Goal: Transaction & Acquisition: Book appointment/travel/reservation

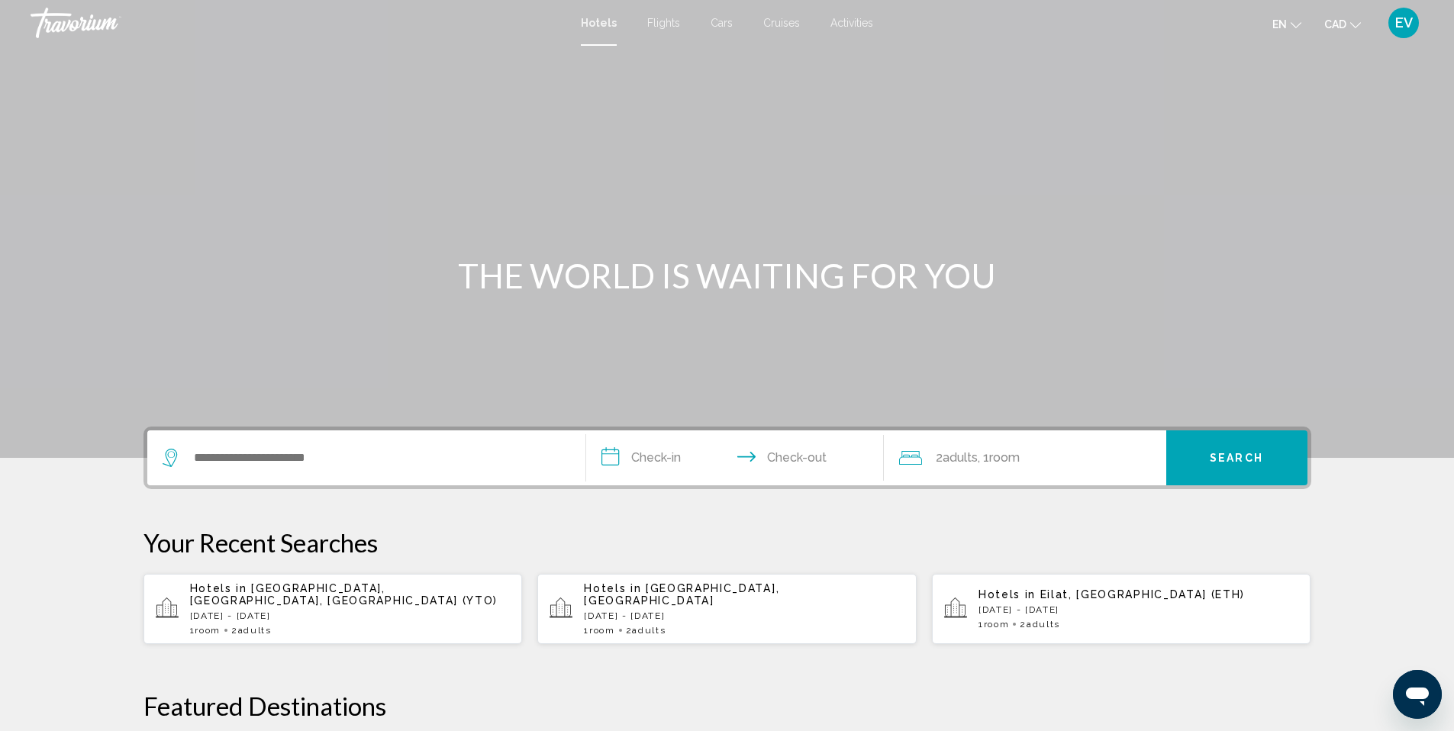
click at [1395, 10] on div "EV" at bounding box center [1404, 23] width 31 height 31
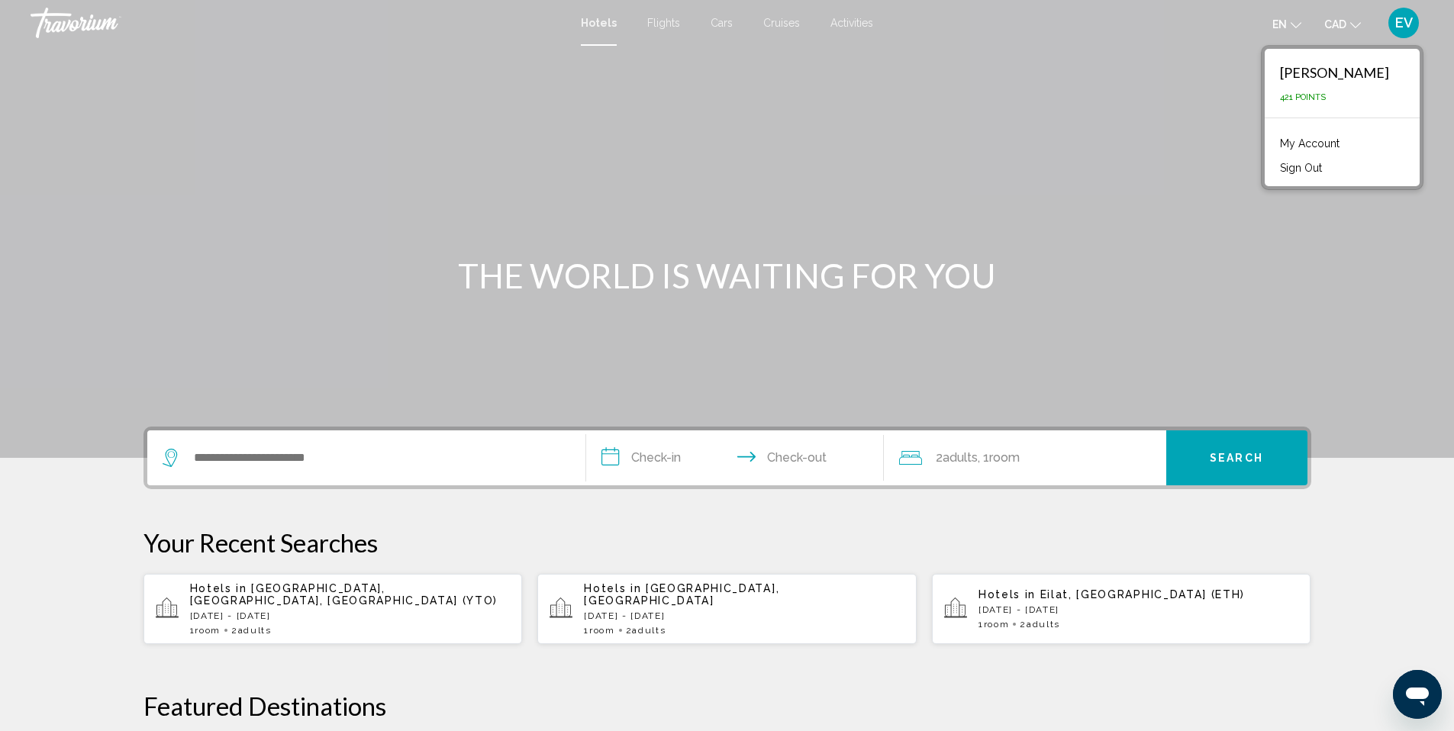
click at [1105, 221] on div "Main content" at bounding box center [727, 229] width 1454 height 458
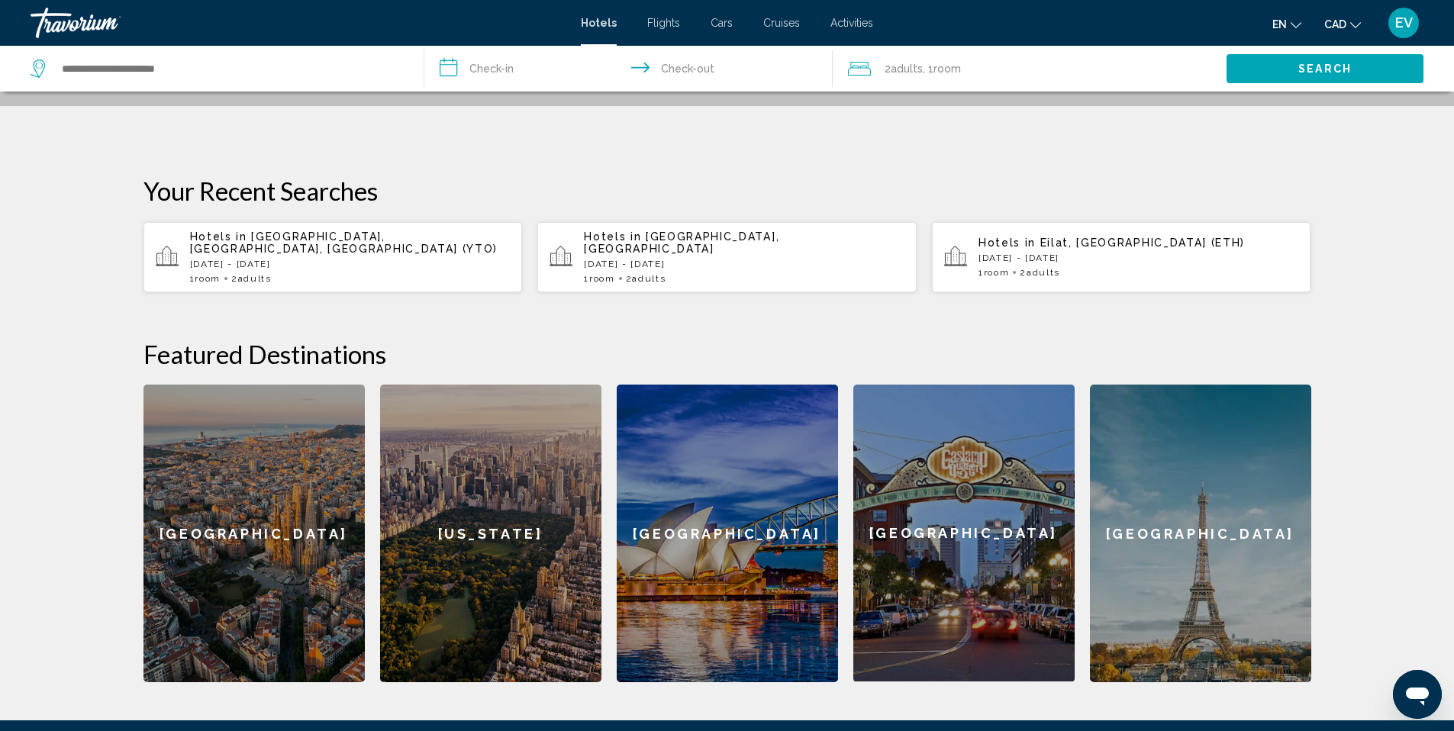
scroll to position [460, 0]
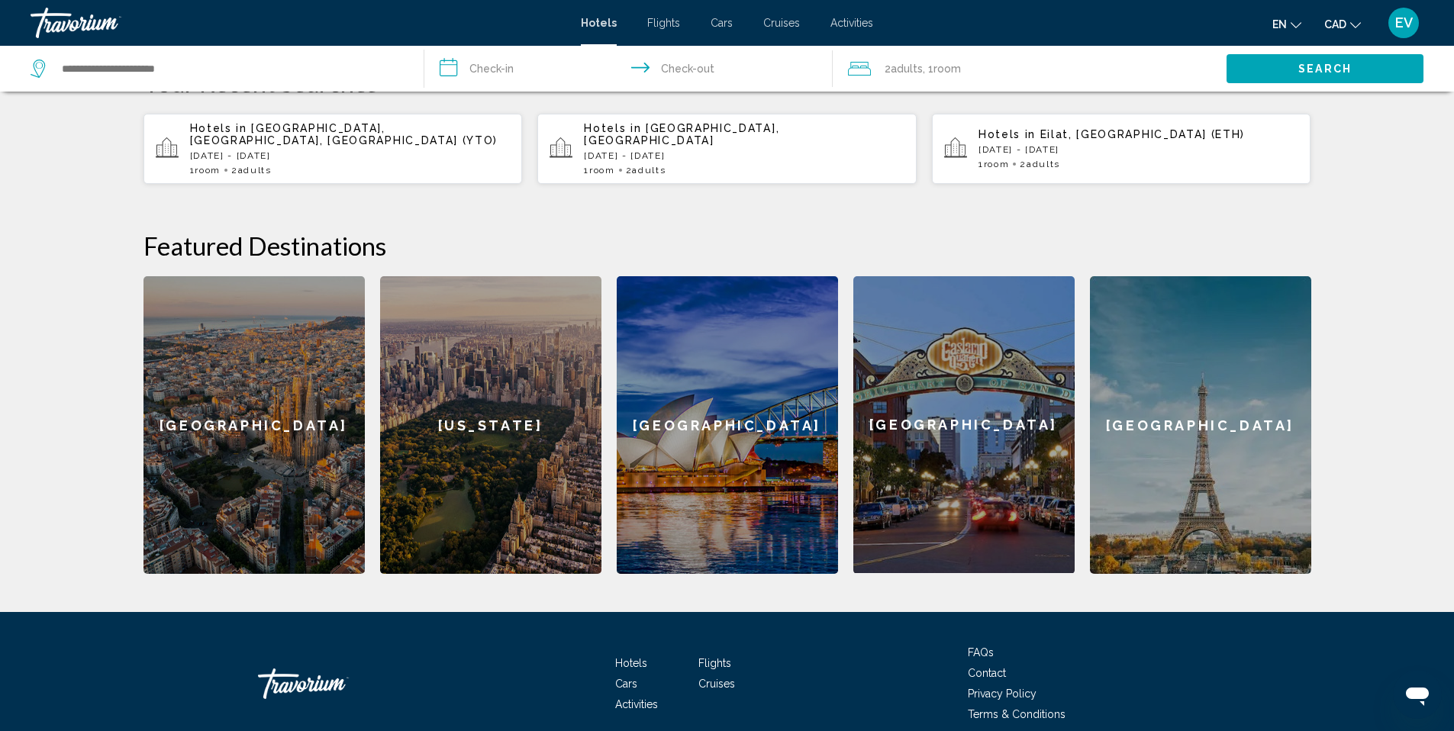
click at [1198, 478] on div "[GEOGRAPHIC_DATA]" at bounding box center [1200, 425] width 221 height 298
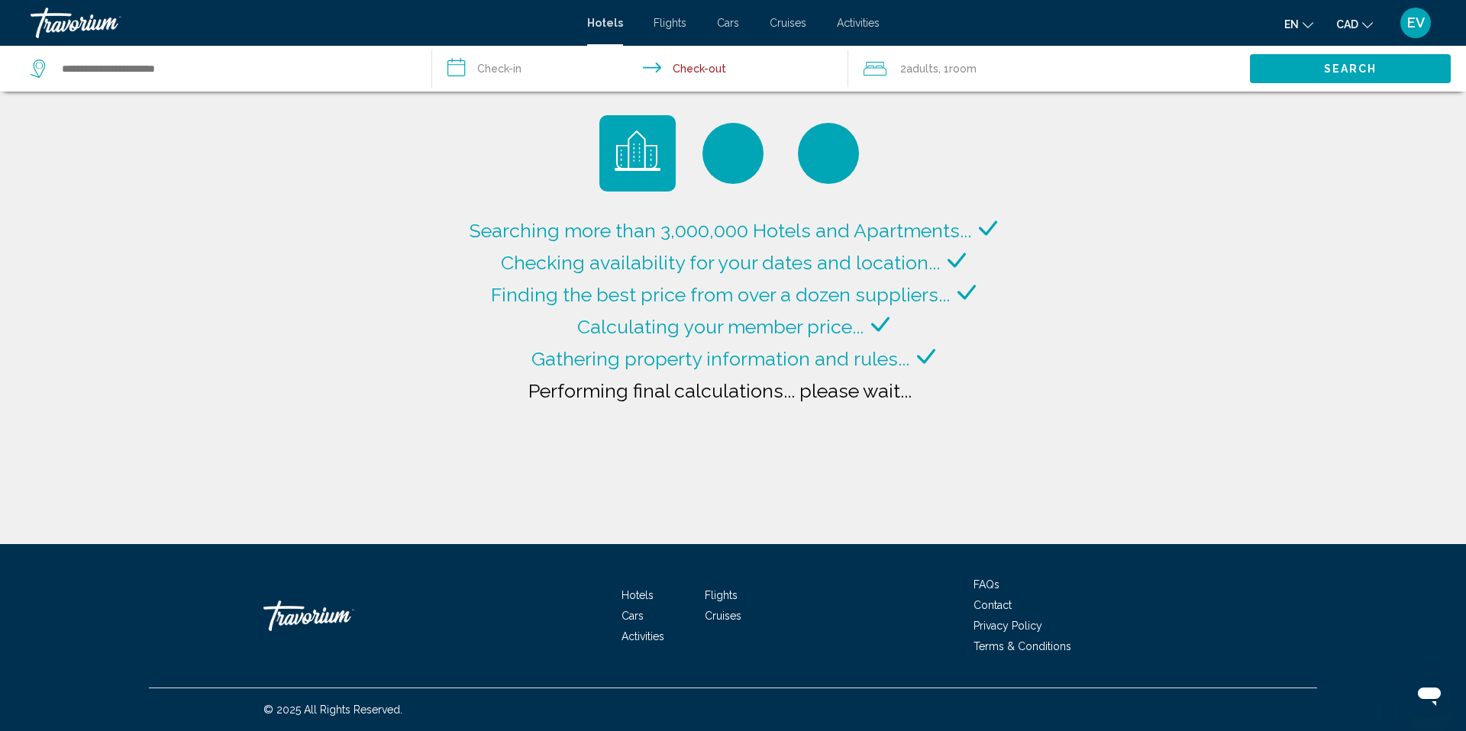
type input "**********"
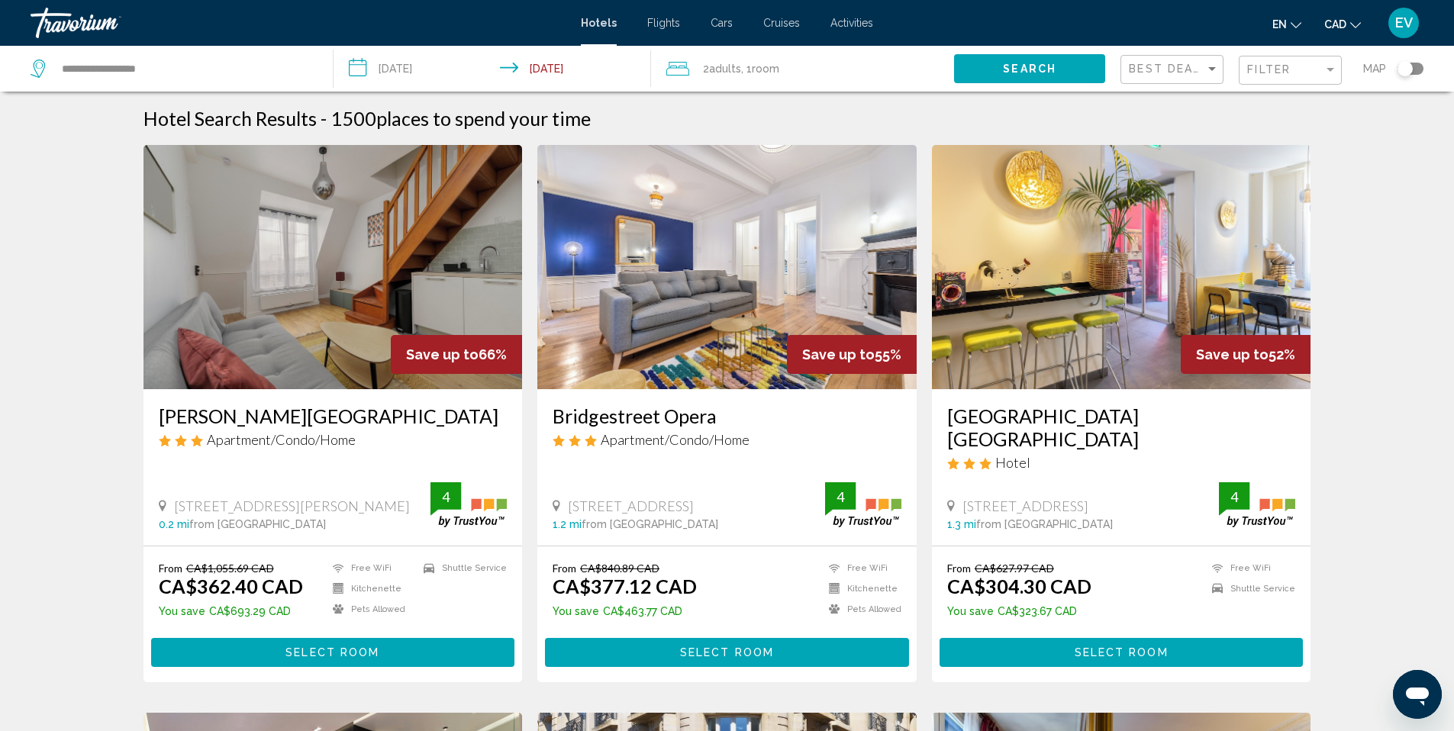
click at [315, 647] on span "Select Room" at bounding box center [333, 653] width 94 height 12
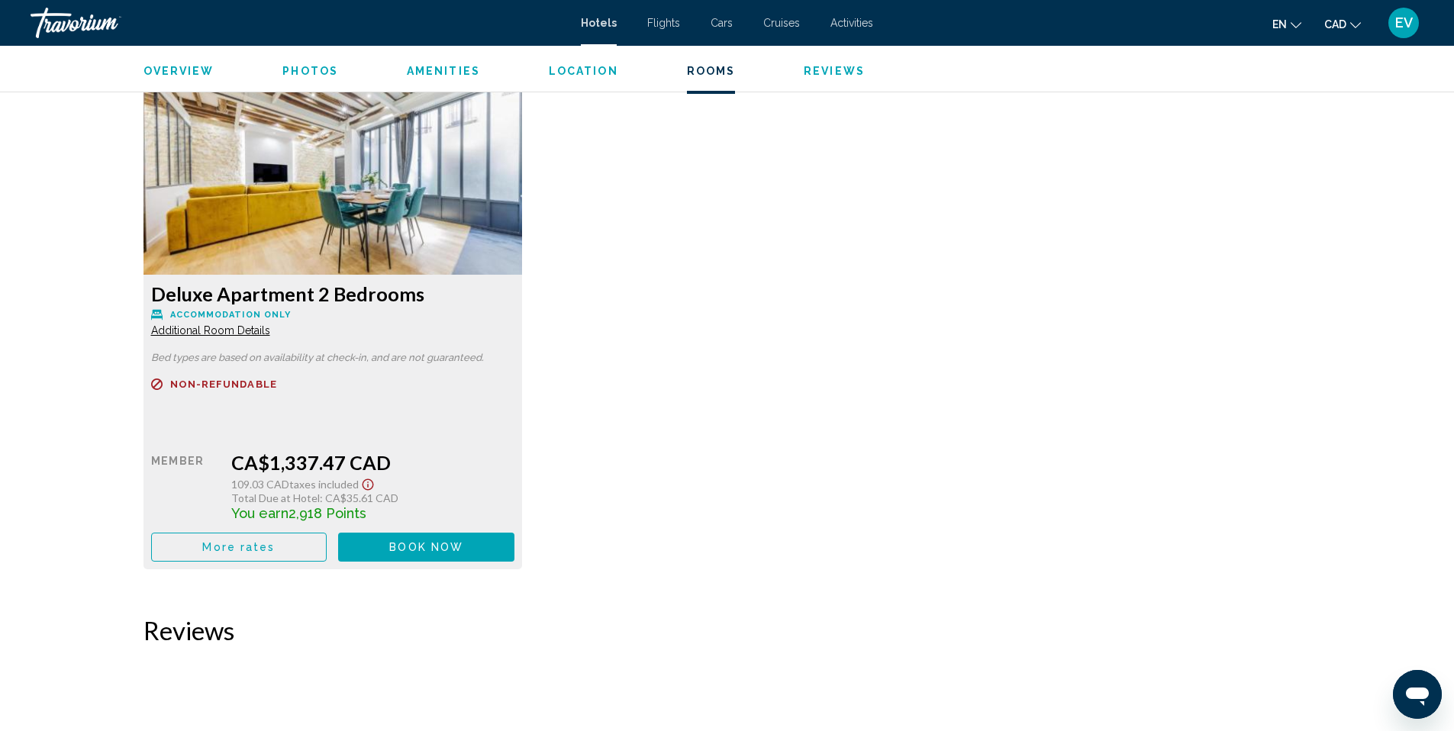
scroll to position [2608, 0]
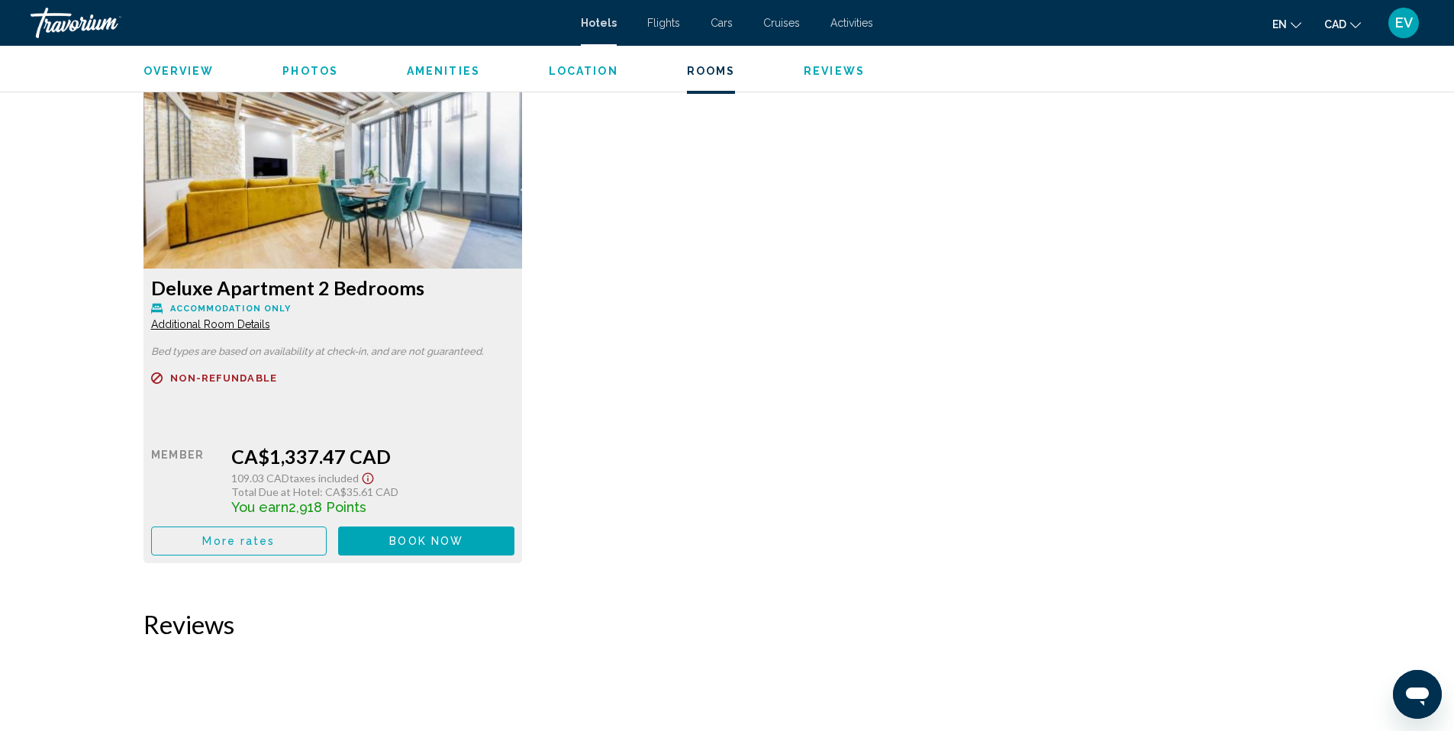
click at [464, 55] on button "Book now No longer available" at bounding box center [426, 41] width 176 height 28
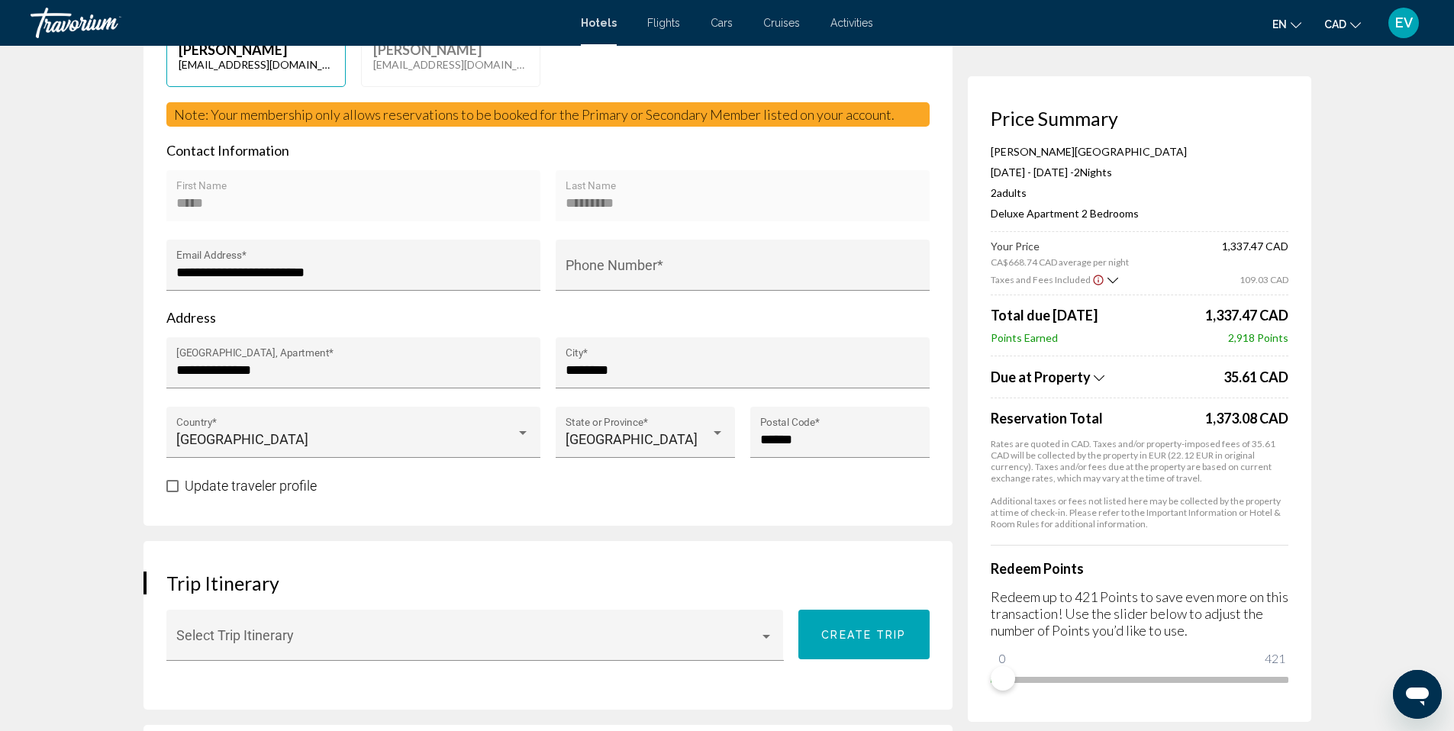
scroll to position [423, 0]
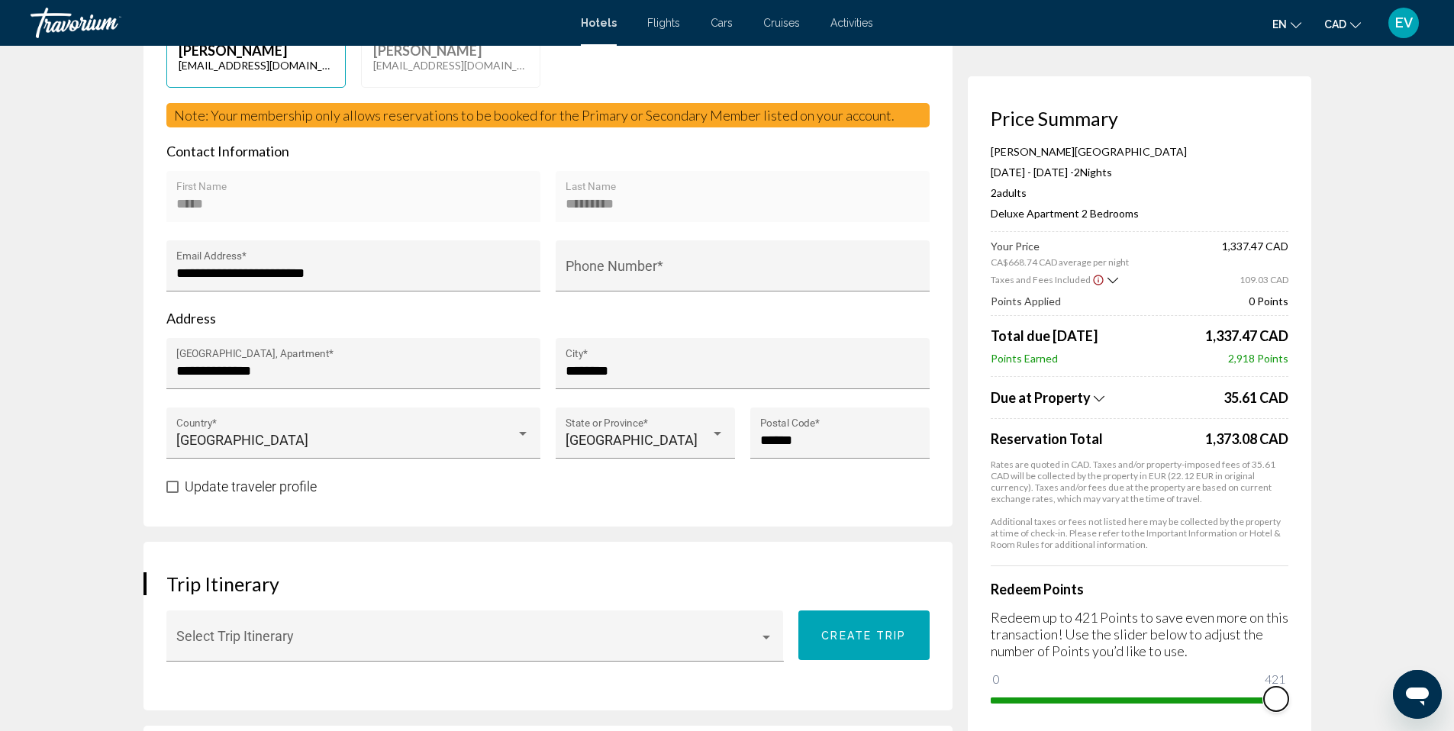
drag, startPoint x: 1008, startPoint y: 679, endPoint x: 1297, endPoint y: 692, distance: 288.9
click at [1295, 693] on div "Price Summary [PERSON_NAME][GEOGRAPHIC_DATA] [DATE] - [DATE] - 2 Night Nights 2…" at bounding box center [1140, 409] width 344 height 666
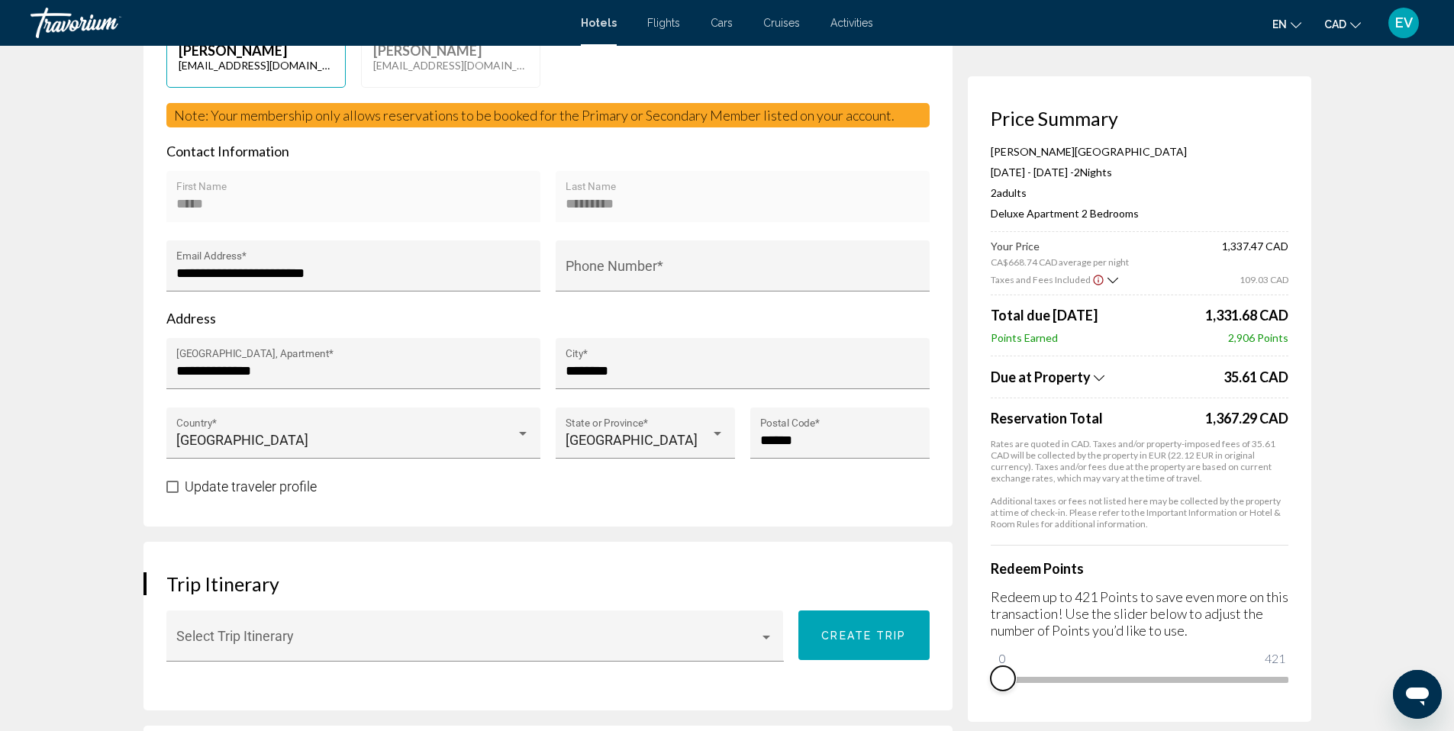
drag, startPoint x: 1279, startPoint y: 697, endPoint x: 995, endPoint y: 697, distance: 283.2
click at [995, 697] on div "Price Summary [PERSON_NAME][GEOGRAPHIC_DATA] [DATE] - [DATE] - 2 Night Nights 2…" at bounding box center [1140, 399] width 344 height 646
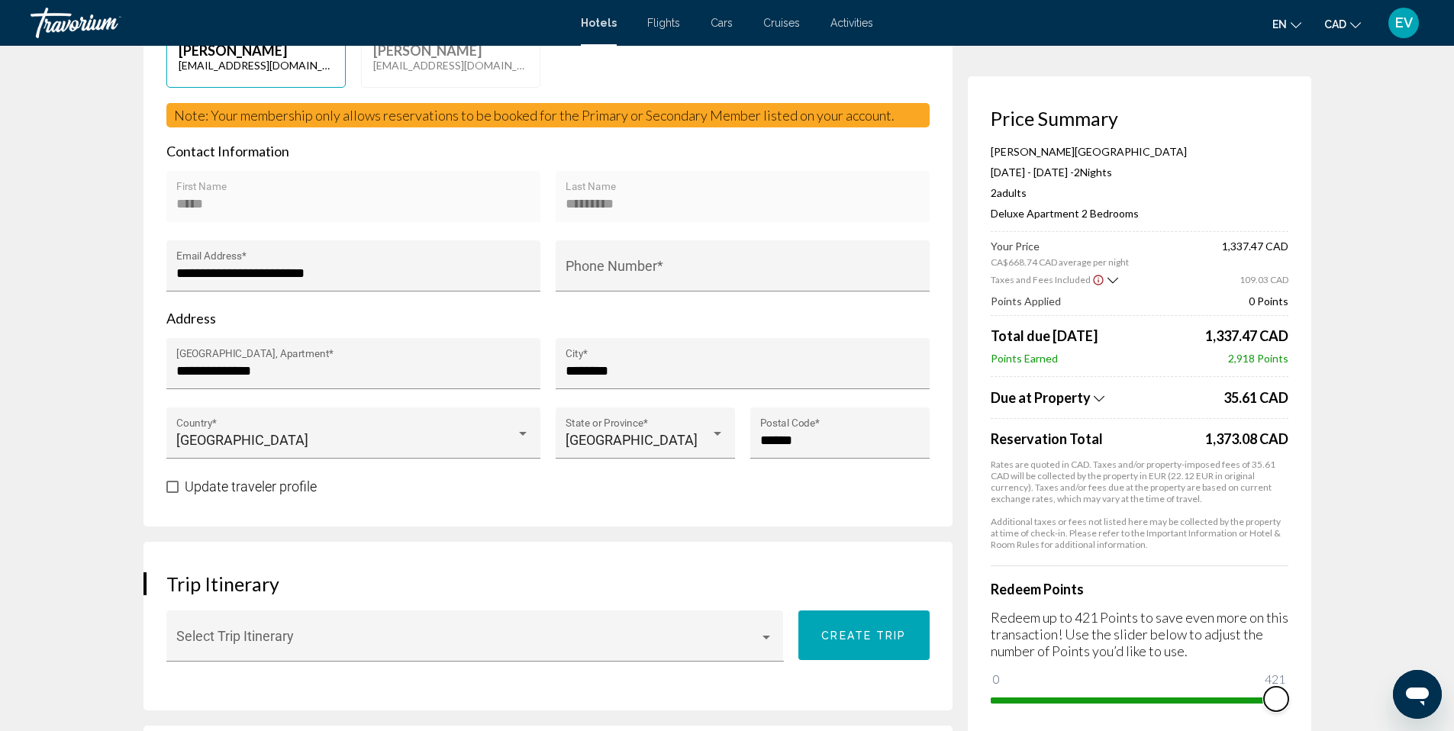
drag, startPoint x: 1006, startPoint y: 681, endPoint x: 1315, endPoint y: 683, distance: 308.4
click at [1308, 686] on div "Price Summary [PERSON_NAME][GEOGRAPHIC_DATA] [DATE] - [DATE] - 2 Night Nights 2…" at bounding box center [1140, 409] width 344 height 666
click at [1339, 21] on span "CAD" at bounding box center [1335, 24] width 22 height 12
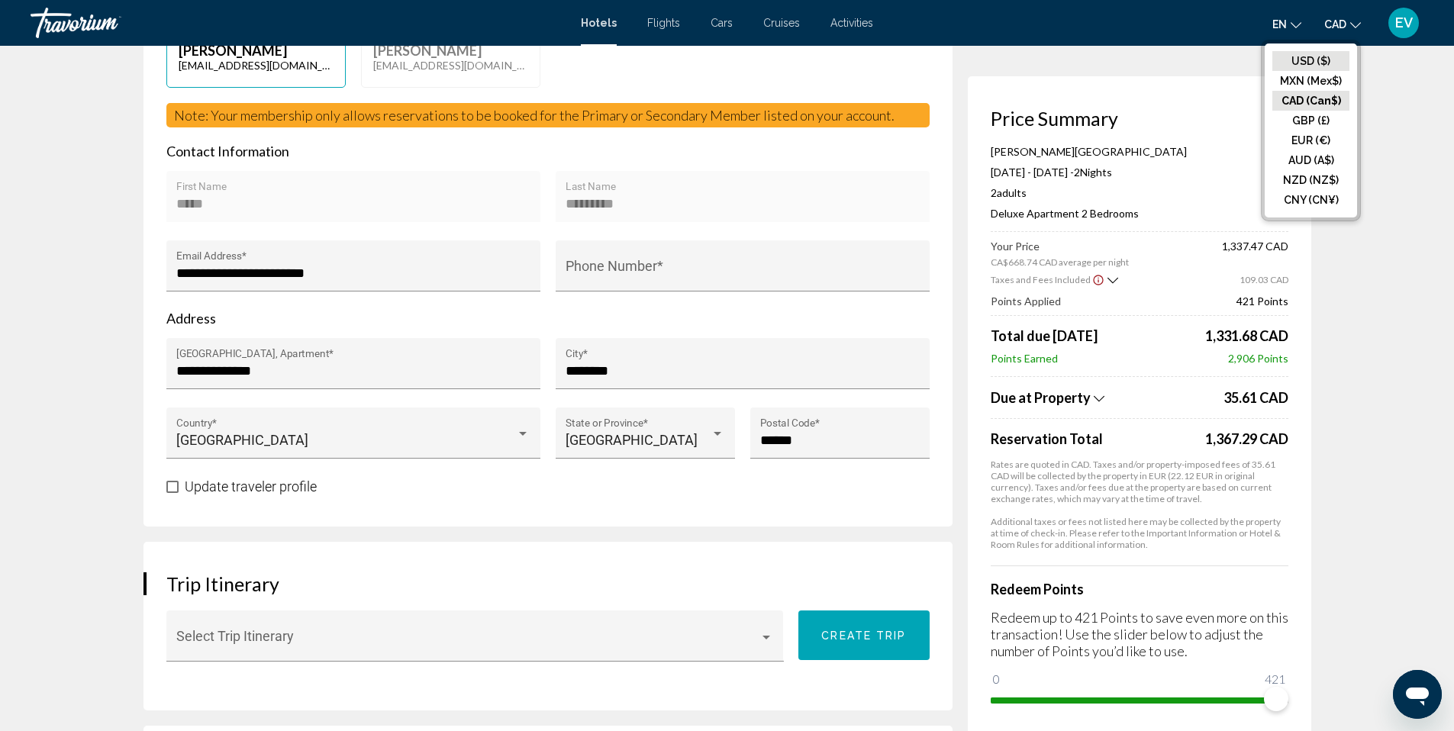
click at [1326, 60] on button "USD ($)" at bounding box center [1311, 61] width 77 height 20
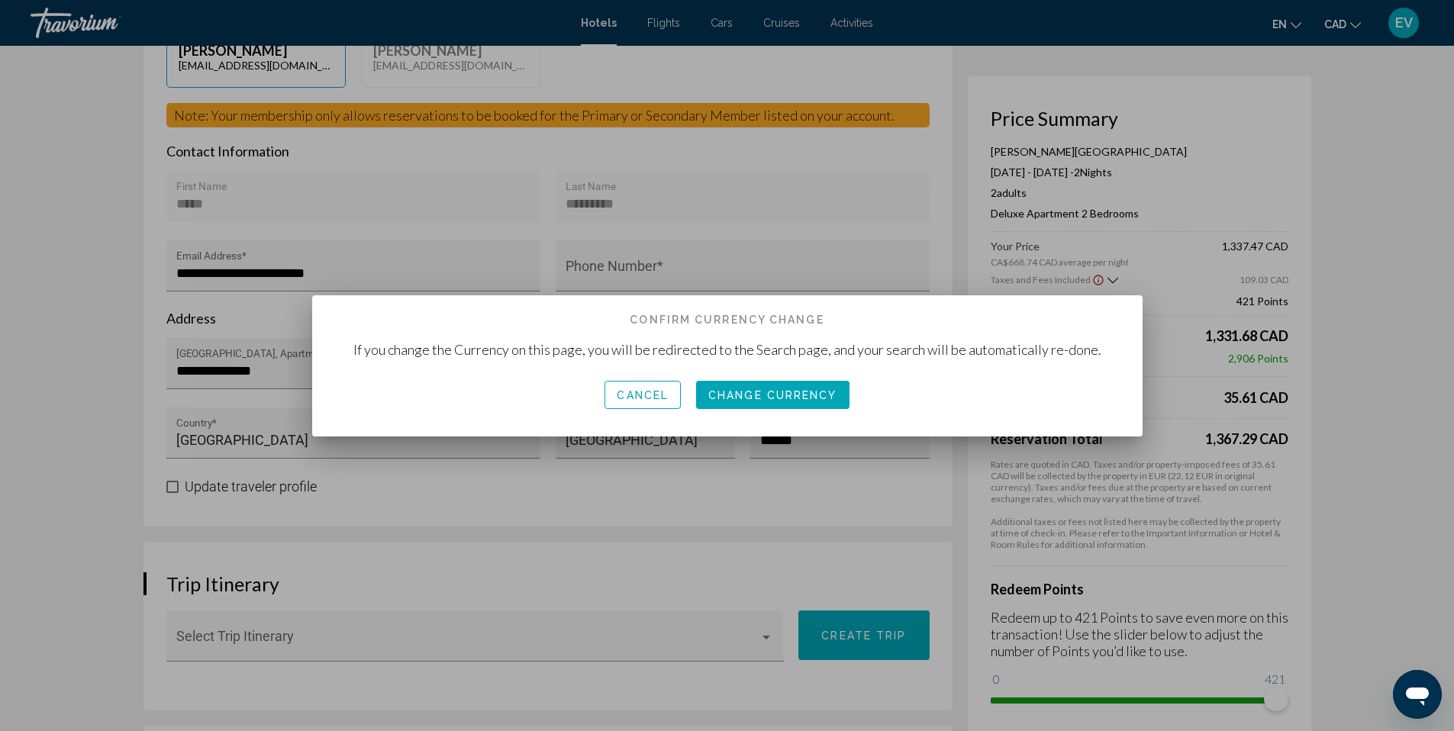
click at [805, 387] on button "Change Currency" at bounding box center [772, 395] width 153 height 28
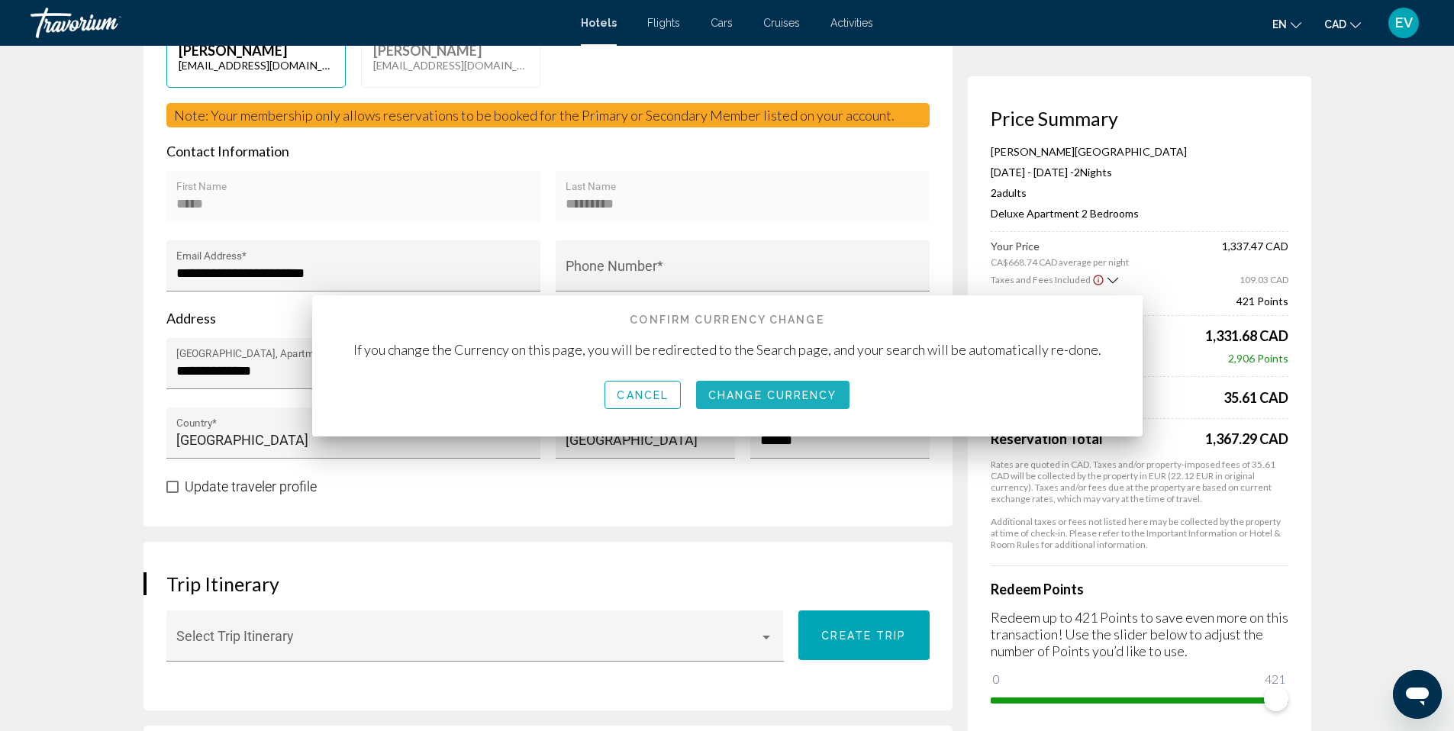
scroll to position [423, 0]
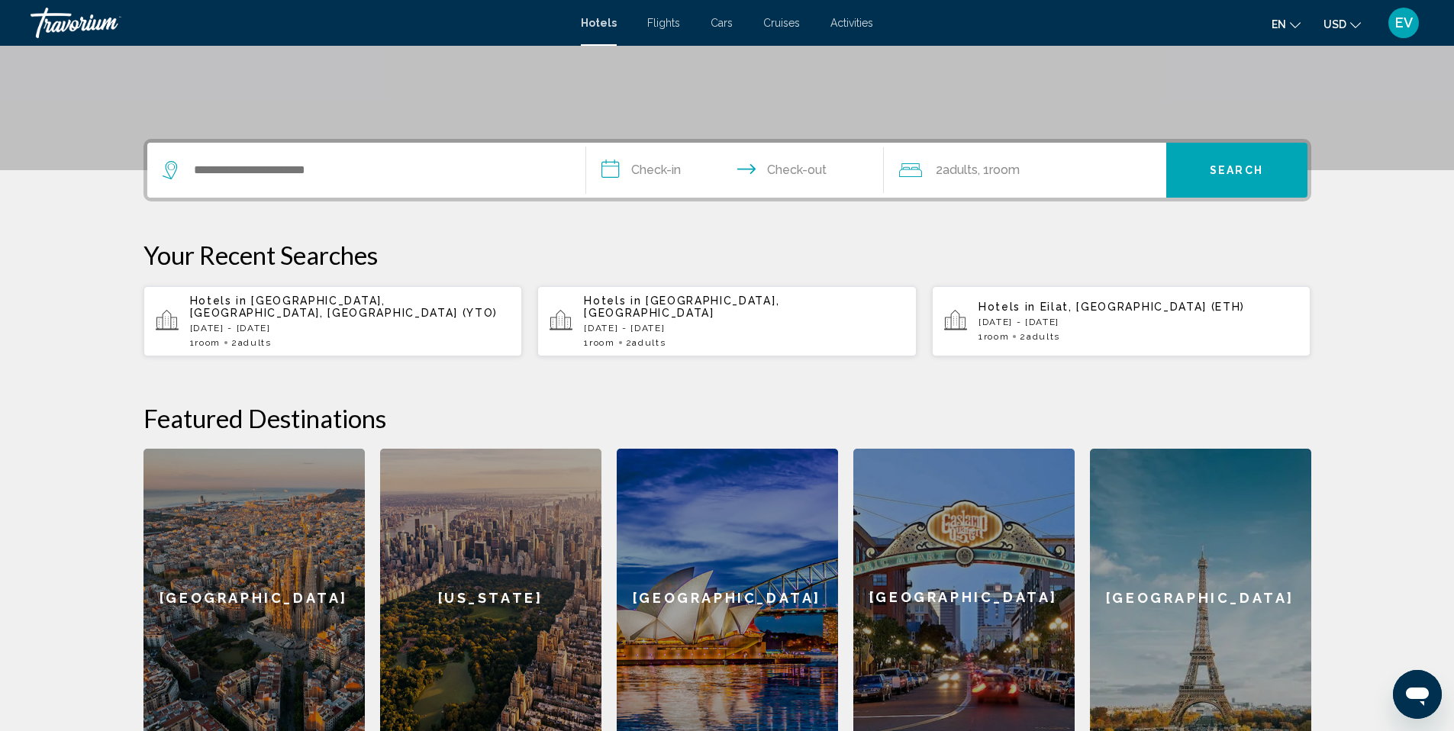
scroll to position [316, 0]
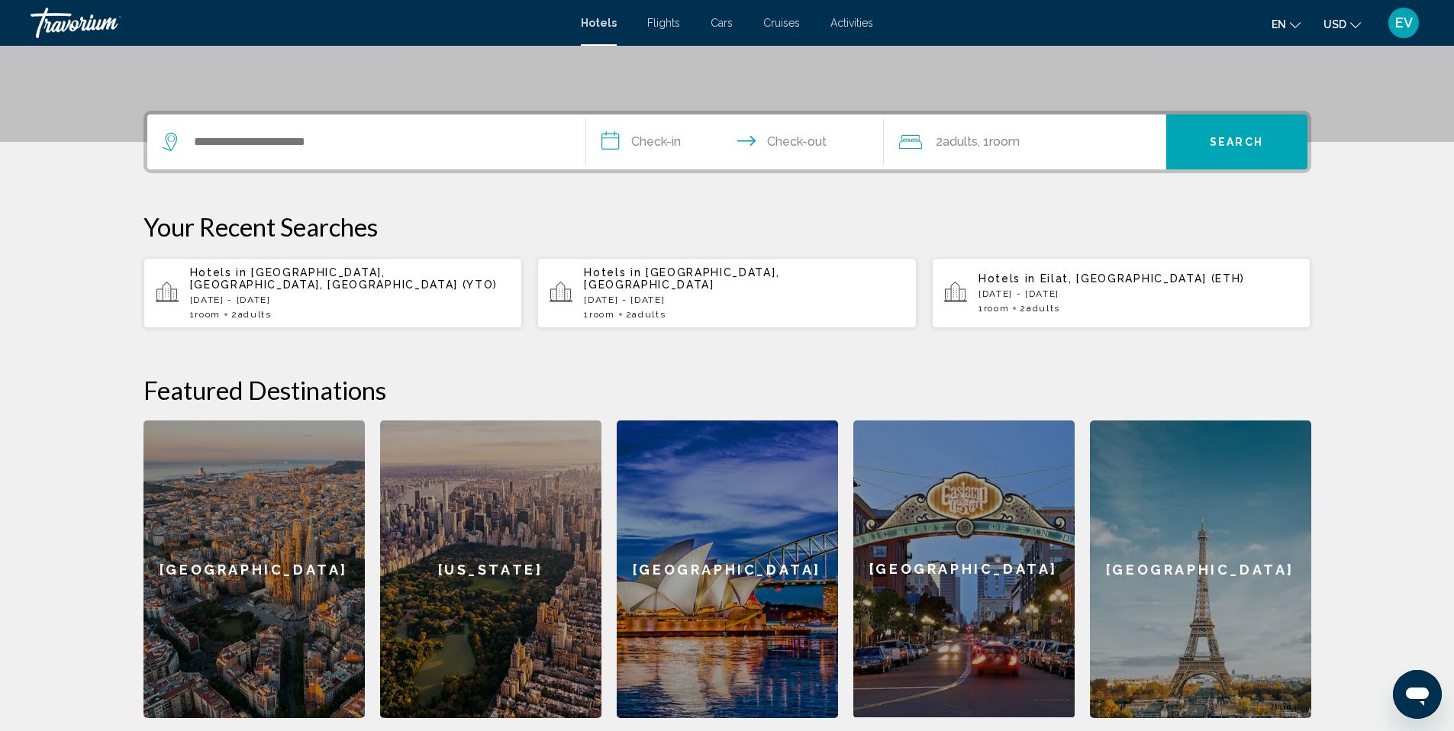
click at [1202, 514] on div "[GEOGRAPHIC_DATA]" at bounding box center [1200, 570] width 221 height 298
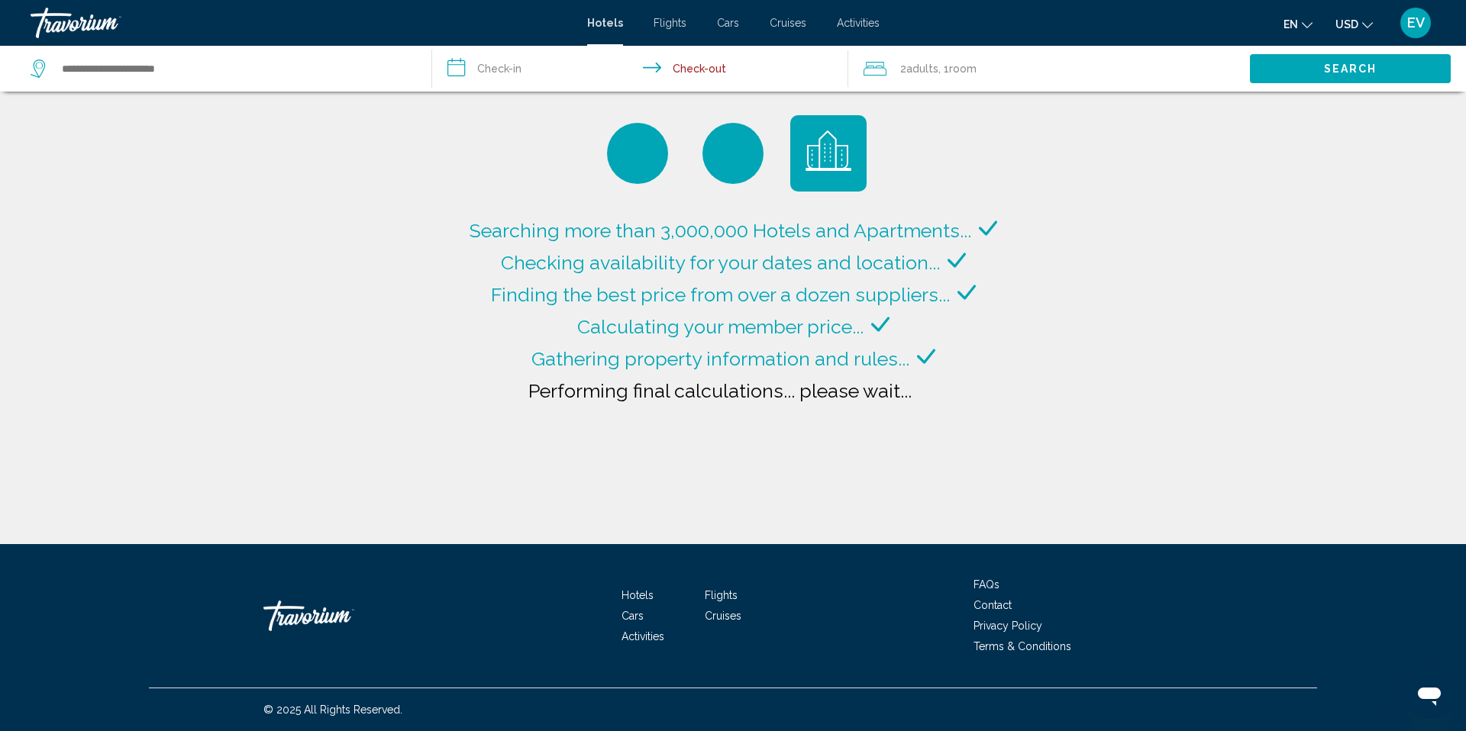
type input "**********"
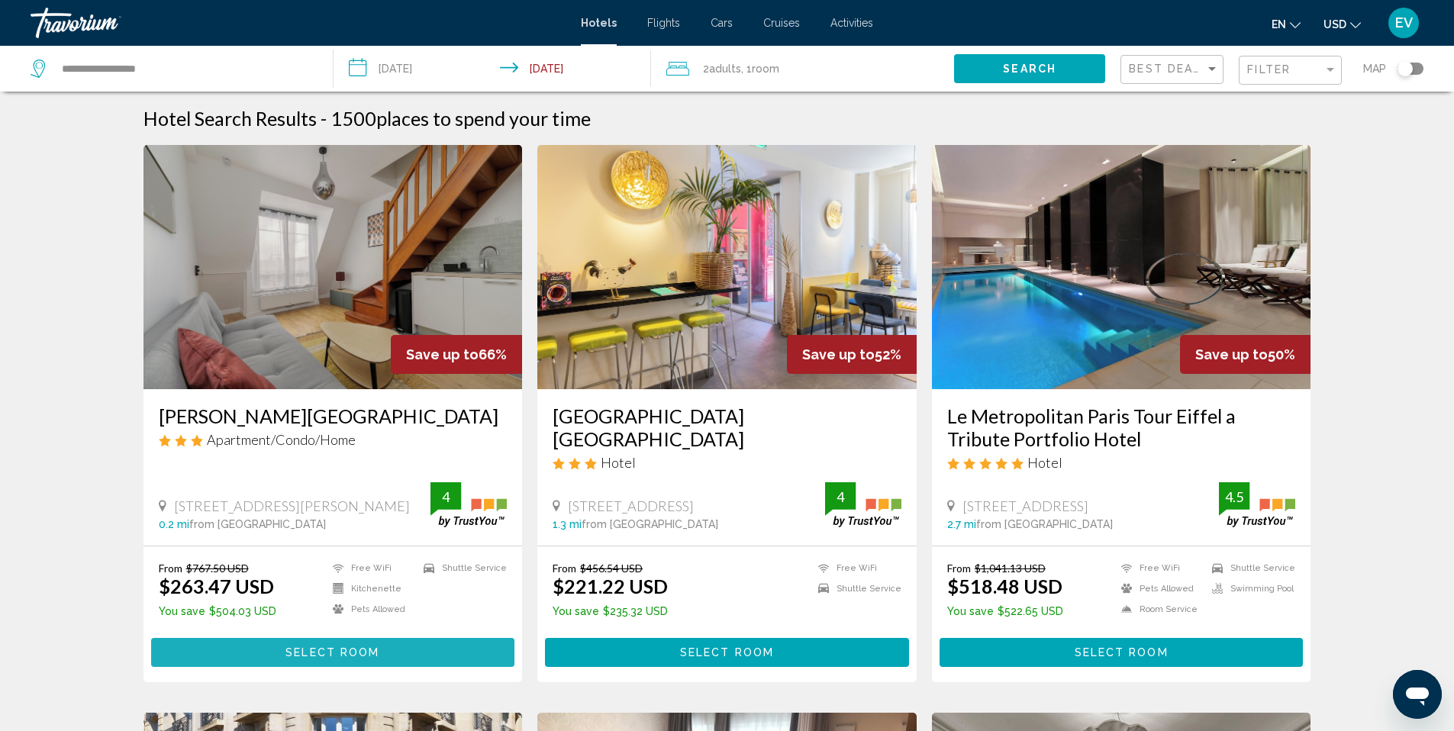
click at [360, 653] on span "Select Room" at bounding box center [333, 653] width 94 height 12
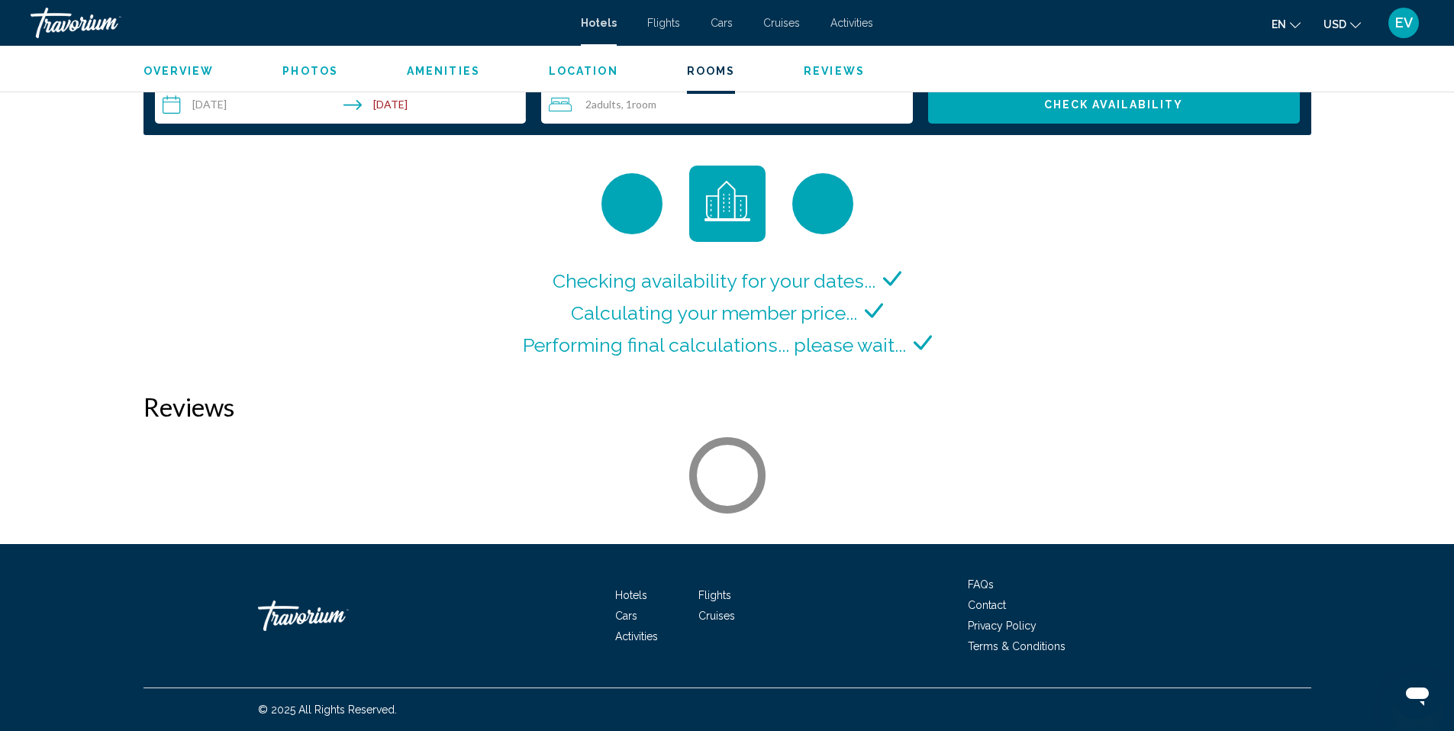
scroll to position [2019, 0]
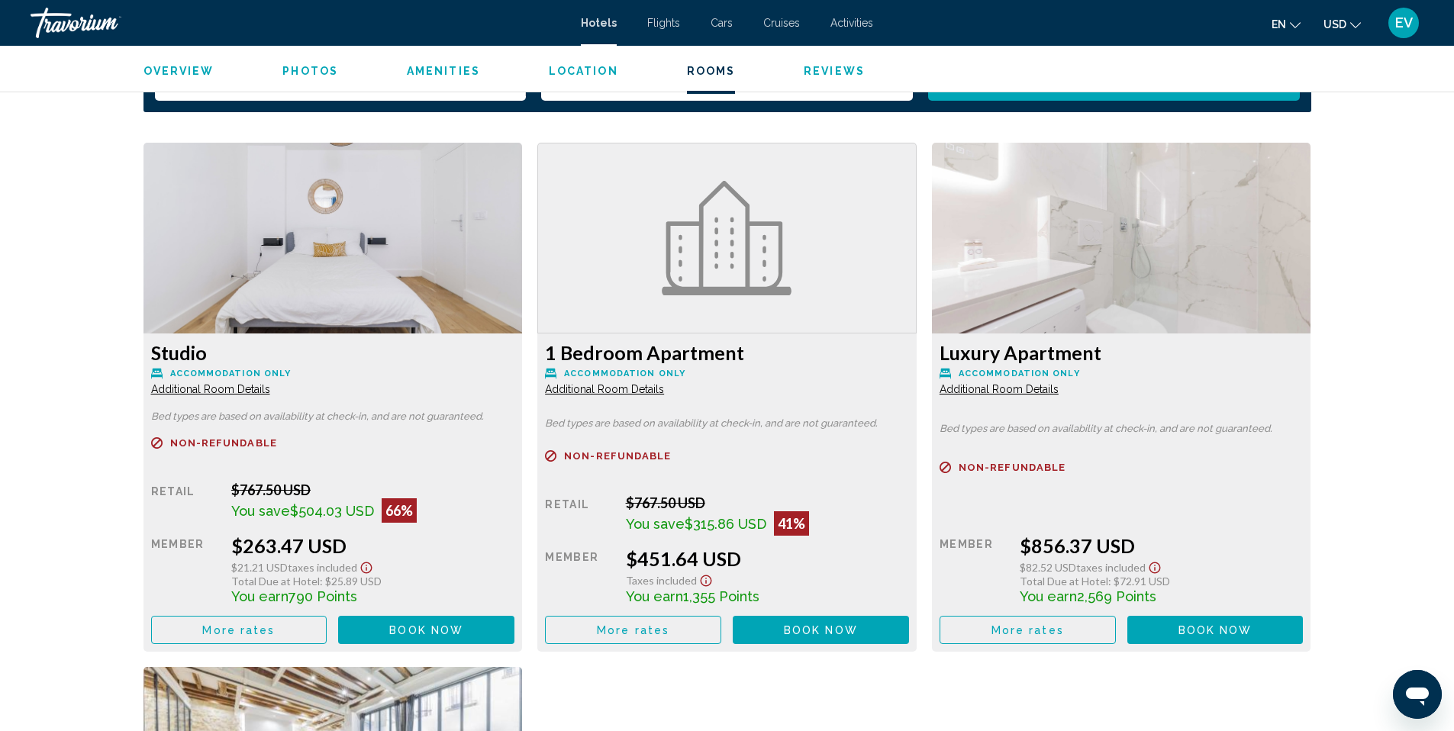
click at [455, 630] on span "Book now" at bounding box center [426, 630] width 74 height 12
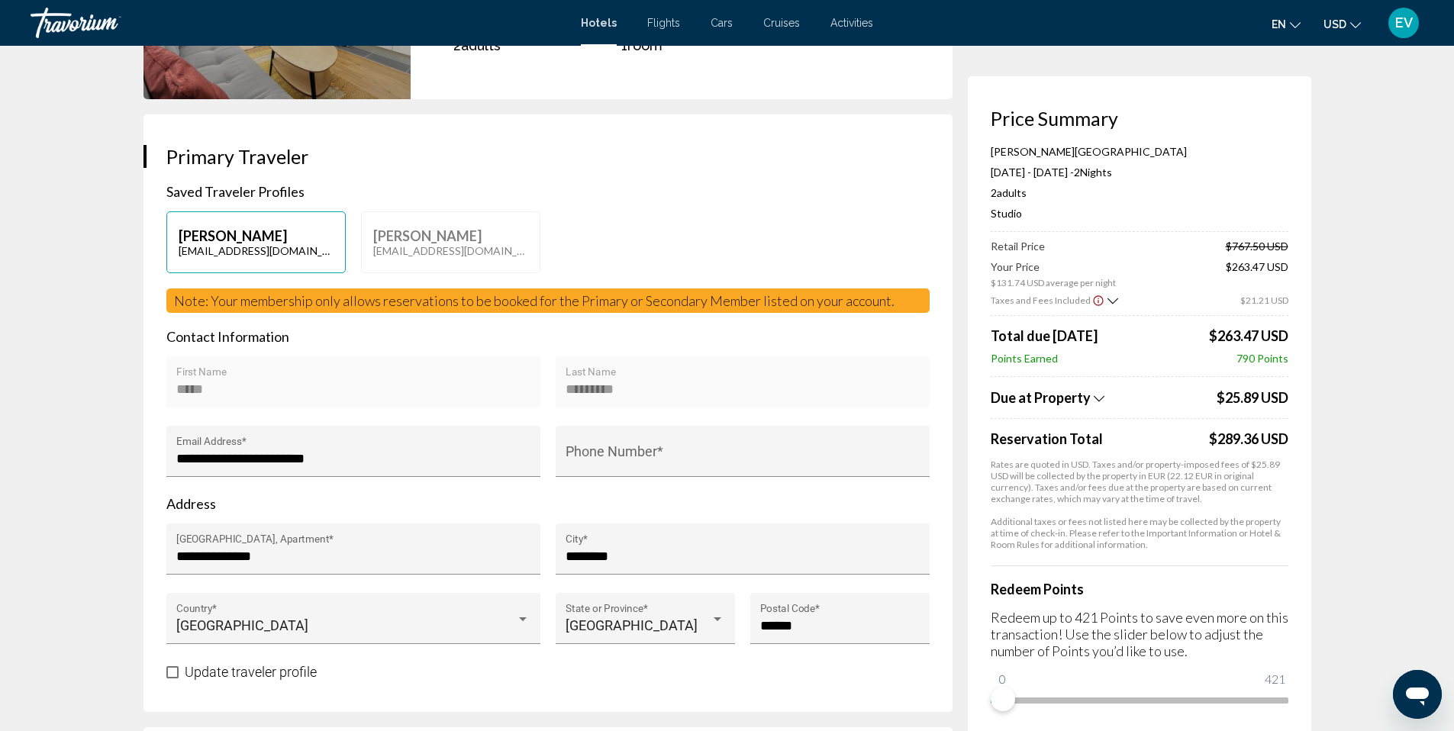
scroll to position [238, 0]
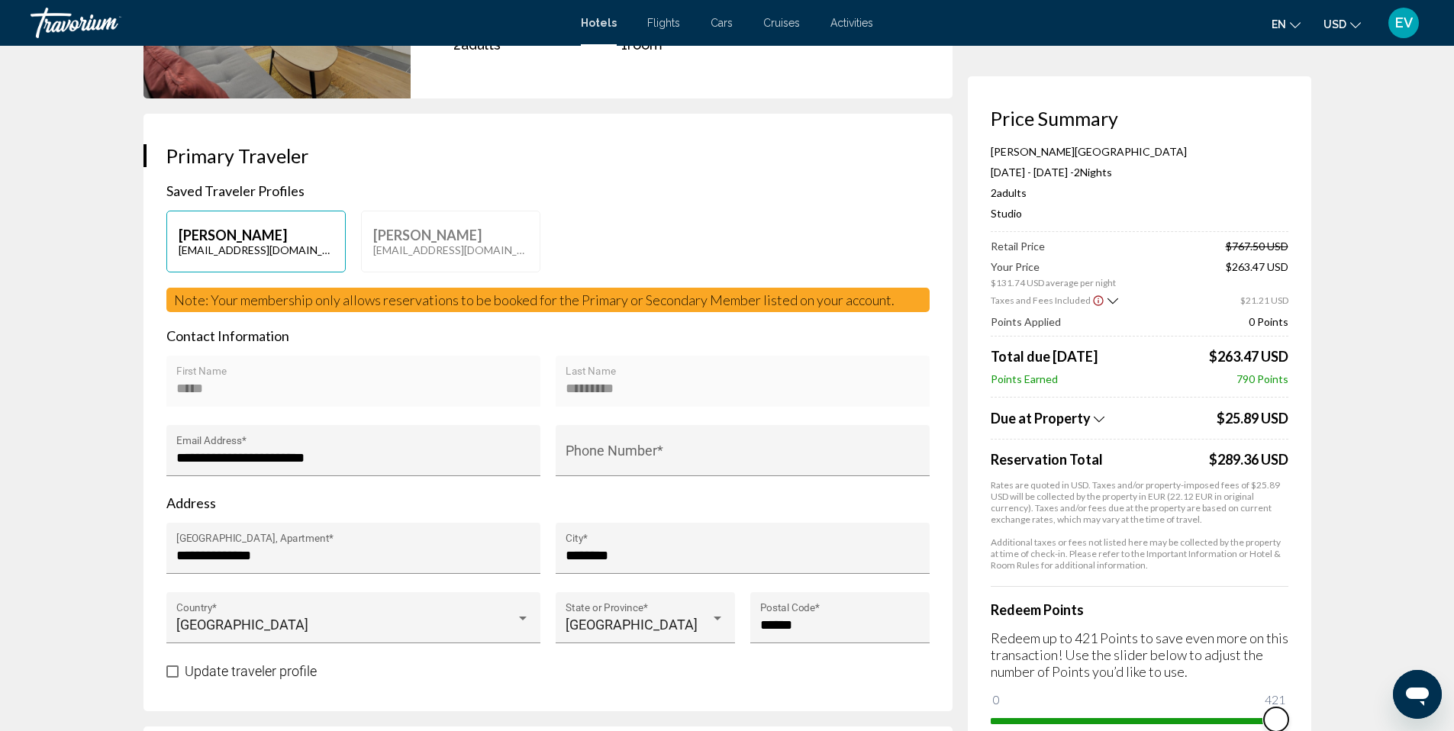
drag, startPoint x: 1005, startPoint y: 704, endPoint x: 1316, endPoint y: 683, distance: 311.4
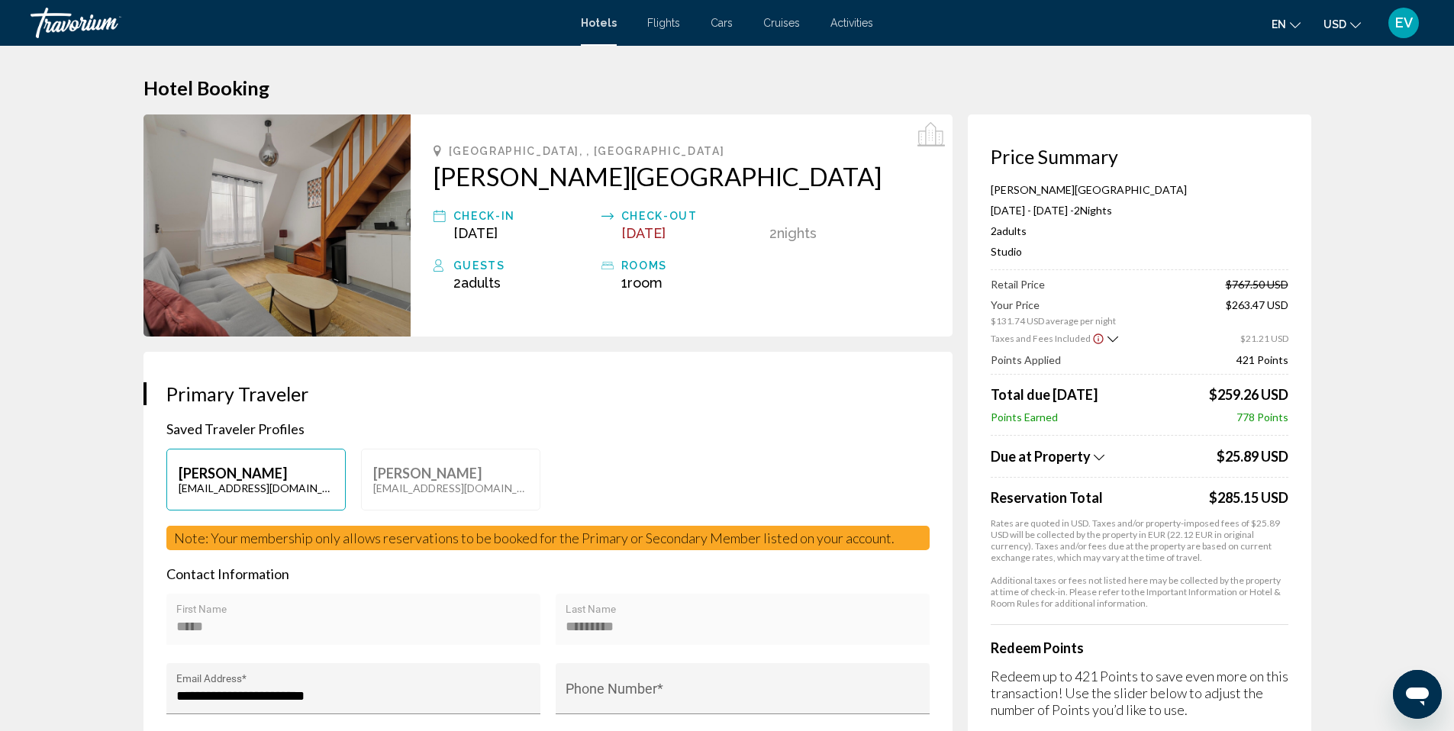
scroll to position [579, 0]
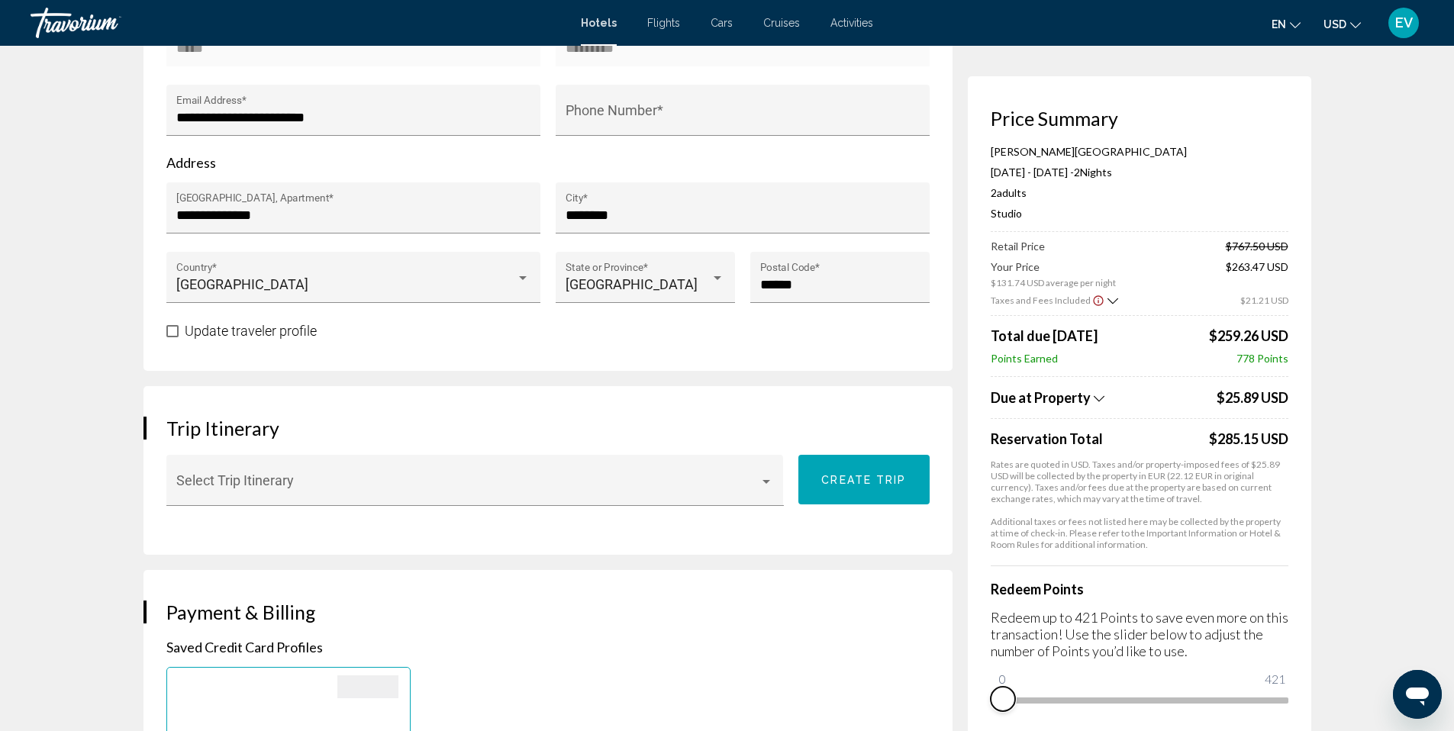
drag, startPoint x: 1277, startPoint y: 724, endPoint x: 915, endPoint y: 689, distance: 364.2
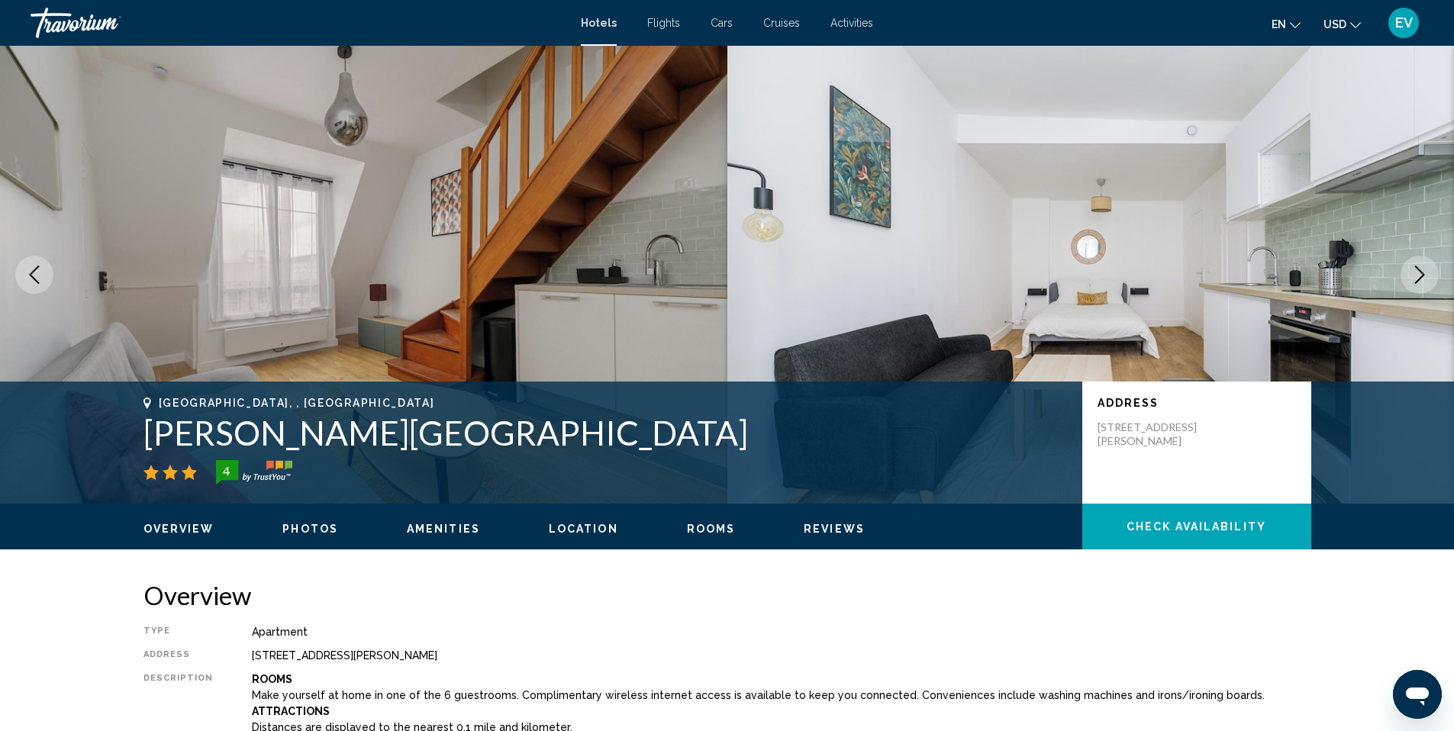
scroll to position [624, 0]
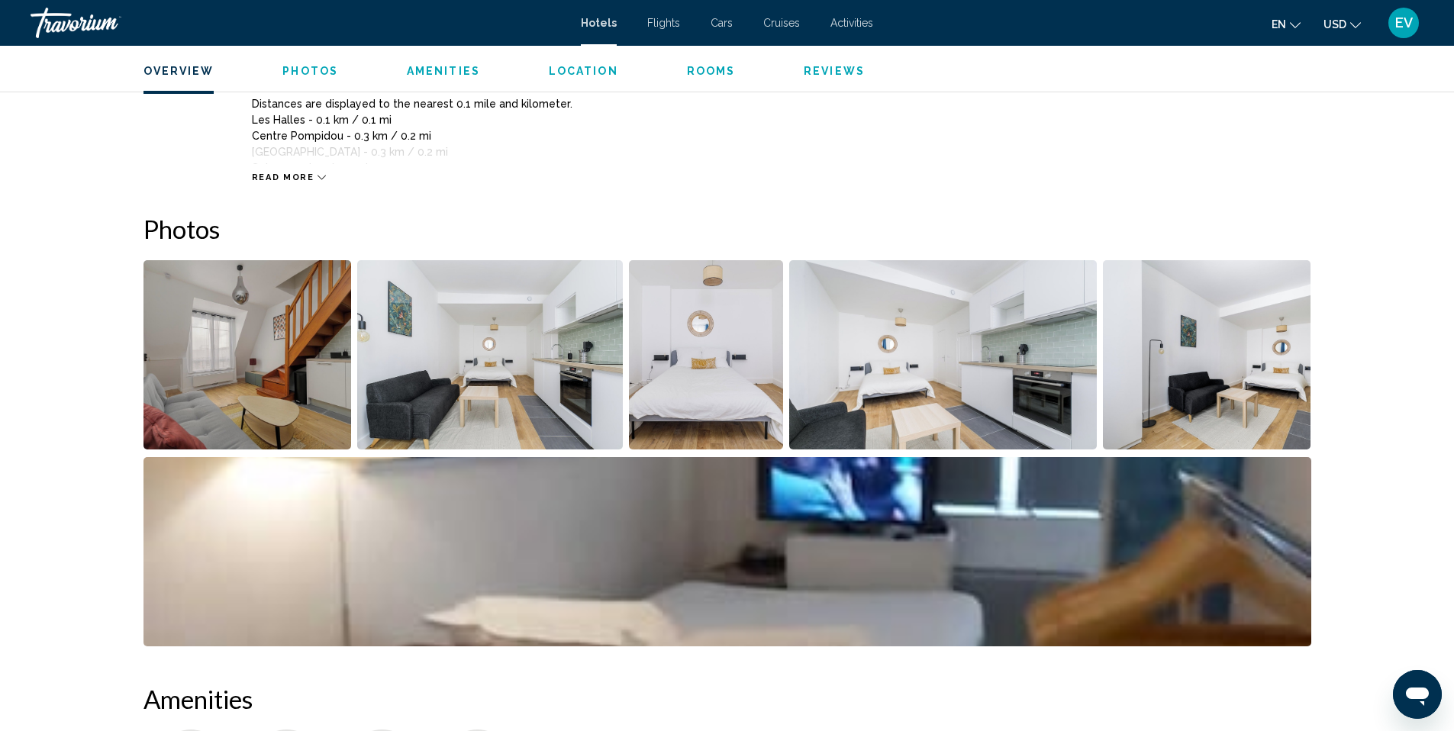
click at [1341, 24] on span "USD" at bounding box center [1335, 24] width 23 height 12
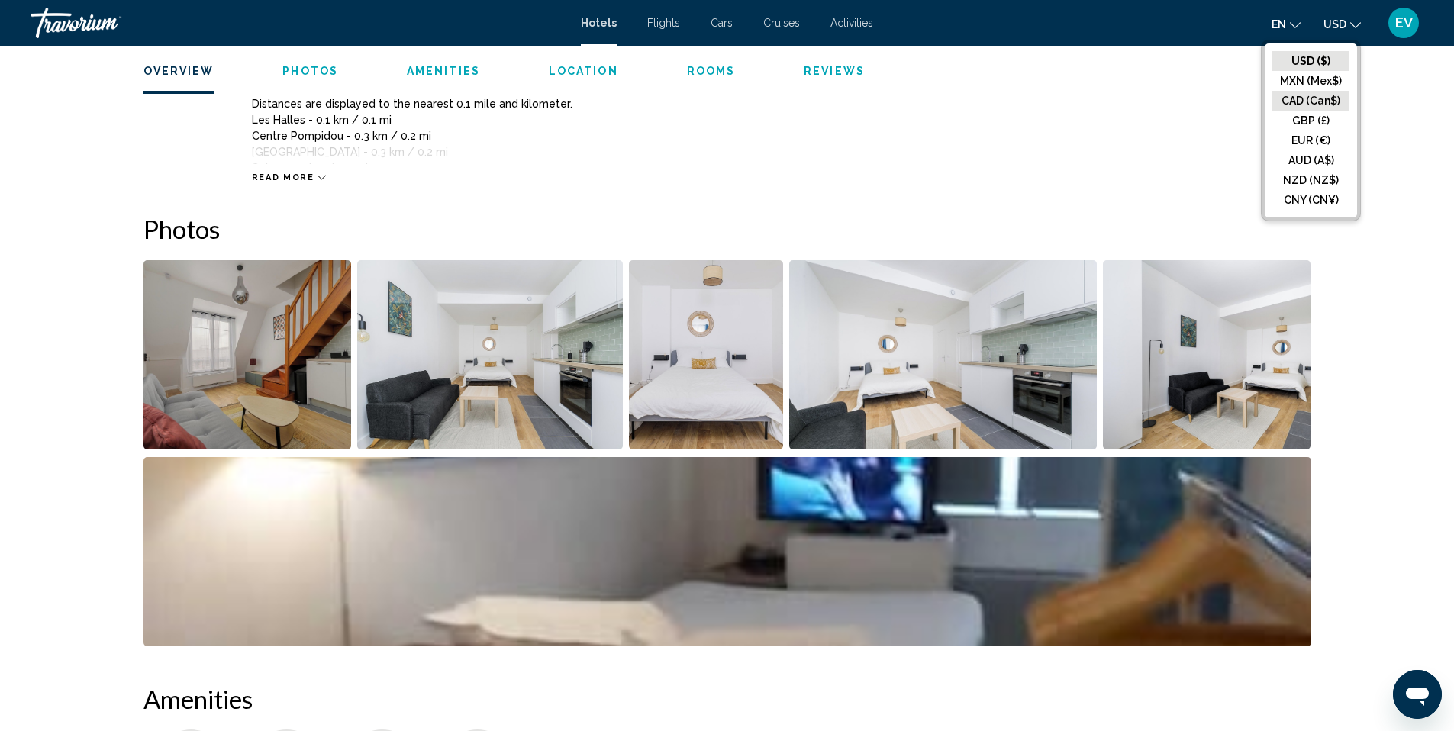
click at [1311, 102] on button "CAD (Can$)" at bounding box center [1311, 101] width 77 height 20
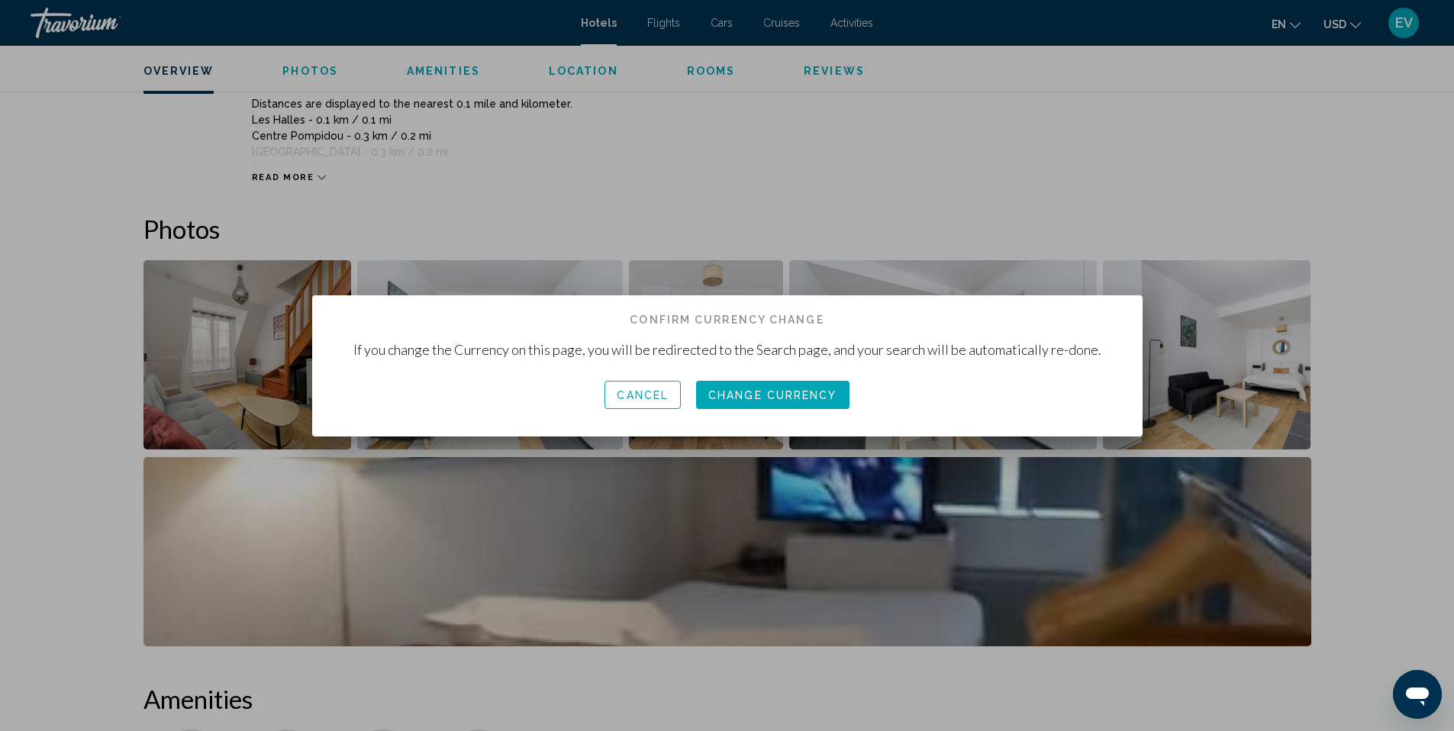
click at [809, 381] on button "Change Currency" at bounding box center [772, 395] width 153 height 28
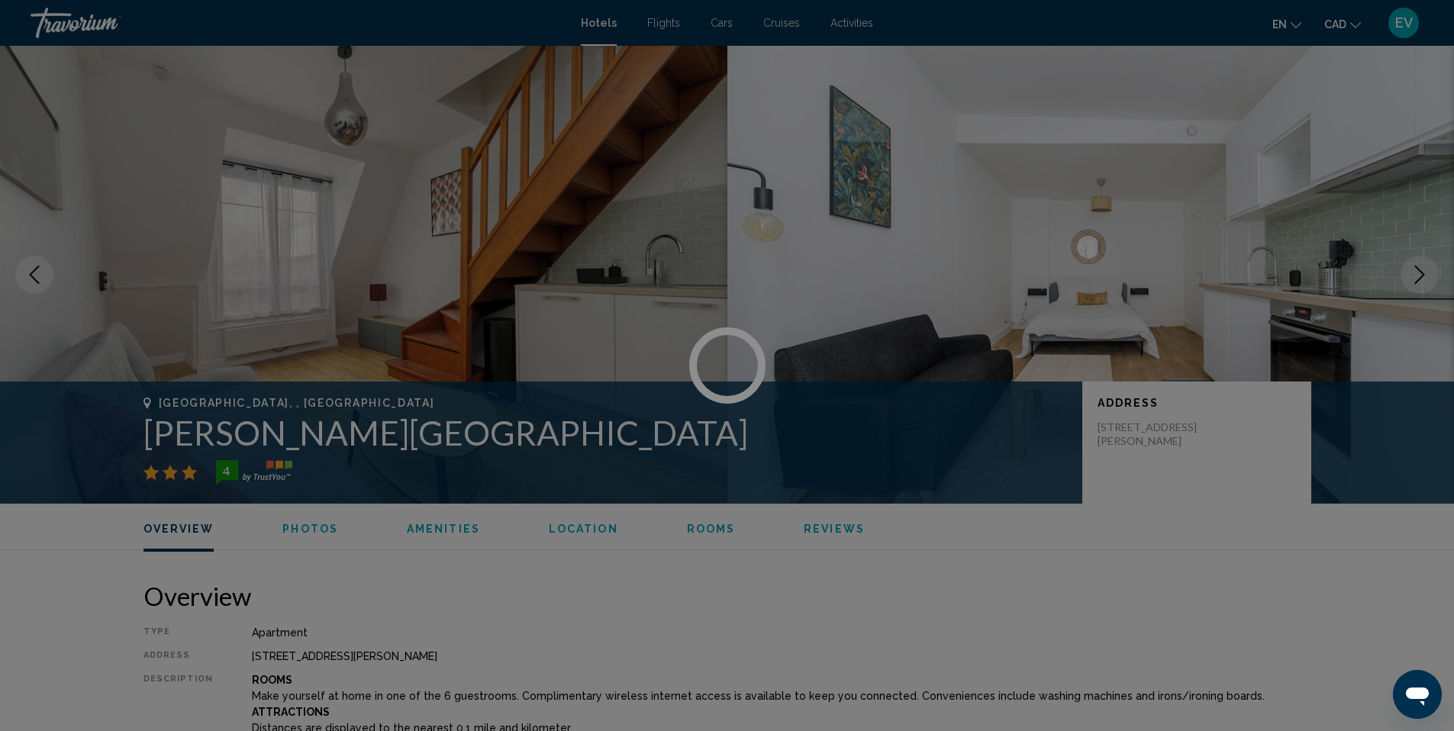
scroll to position [624, 0]
